Goal: Find specific page/section: Find specific page/section

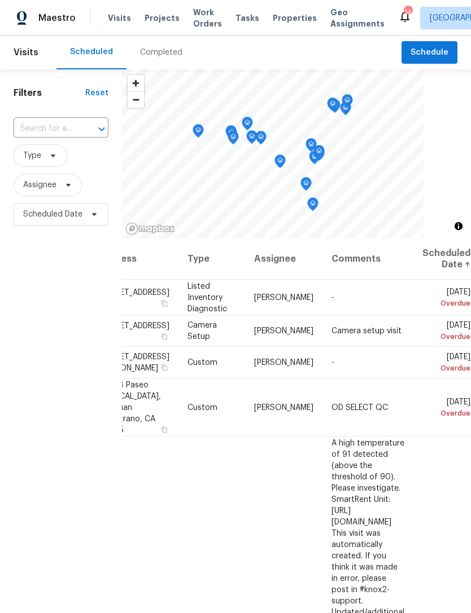
scroll to position [0, 96]
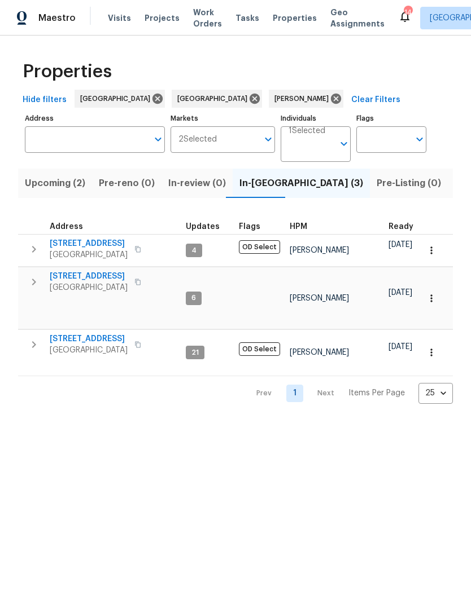
click at [454, 180] on span "Listed (8)" at bounding box center [475, 184] width 43 height 16
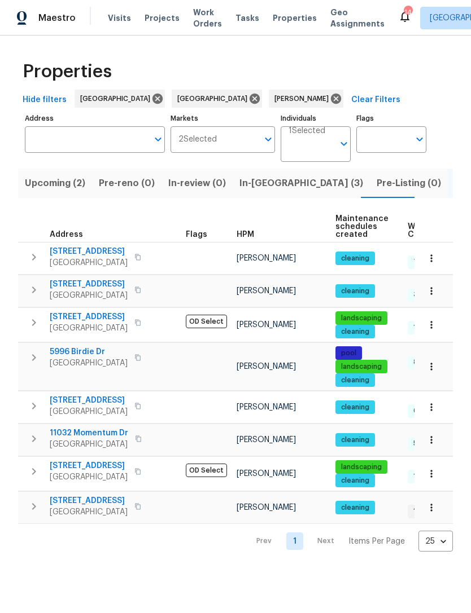
click at [96, 258] on span "Ontario, CA 91761" at bounding box center [89, 262] width 78 height 11
click at [255, 184] on span "In-reno (3)" at bounding box center [301, 184] width 124 height 16
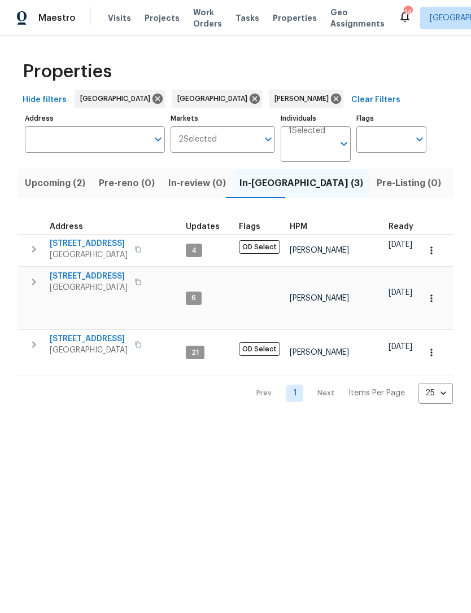
click at [102, 283] on span "Chino, CA 91708" at bounding box center [89, 287] width 78 height 11
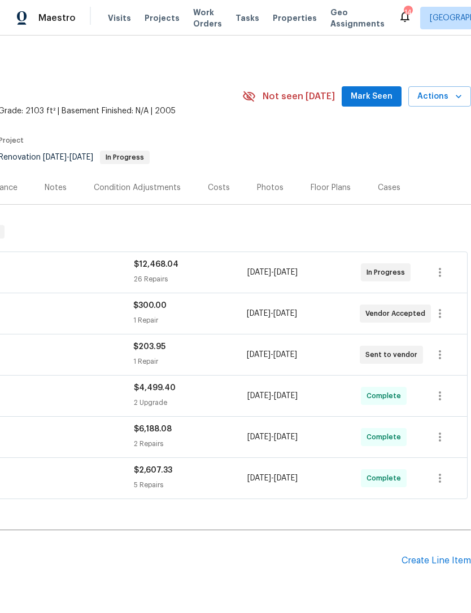
scroll to position [0, 167]
click at [224, 186] on div "Costs" at bounding box center [219, 187] width 22 height 11
